Goal: Navigation & Orientation: Find specific page/section

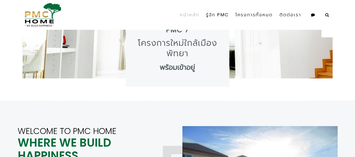
scroll to position [28, 0]
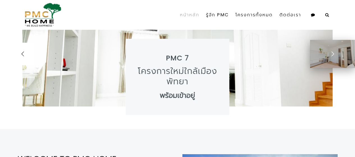
click at [337, 59] on div at bounding box center [333, 54] width 22 height 22
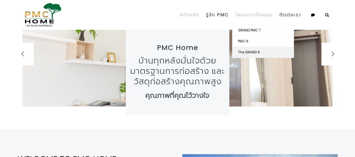
click at [251, 50] on link "The GRAND 9" at bounding box center [263, 52] width 61 height 11
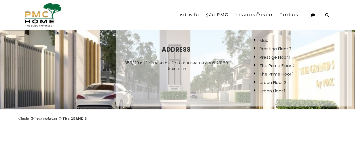
scroll to position [28, 0]
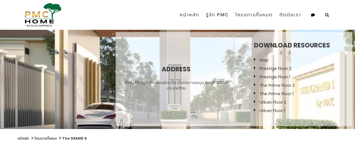
click at [265, 62] on link "Map" at bounding box center [264, 60] width 9 height 6
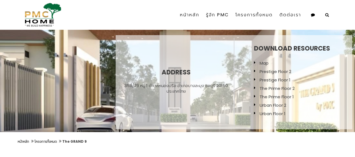
scroll to position [0, 0]
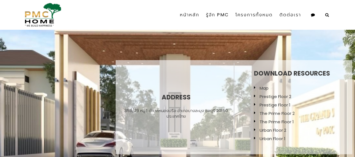
drag, startPoint x: 264, startPoint y: 90, endPoint x: 139, endPoint y: 34, distance: 137.3
click at [139, 34] on div "Address 359/29 หมู่ 1 ตำบลหนองปรือ อำเภอบางละมุง ชลบุรี 20150 ประเทศไทย Downloa…" at bounding box center [177, 94] width 355 height 128
click at [260, 86] on link "Map" at bounding box center [264, 88] width 9 height 6
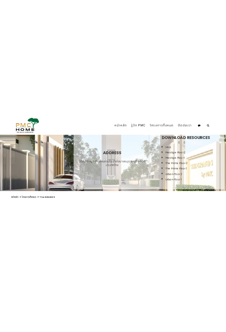
scroll to position [28, 0]
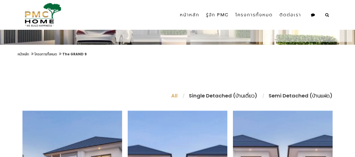
scroll to position [28, 0]
